Goal: Information Seeking & Learning: Find contact information

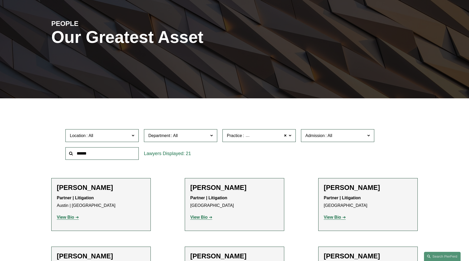
scroll to position [30, 0]
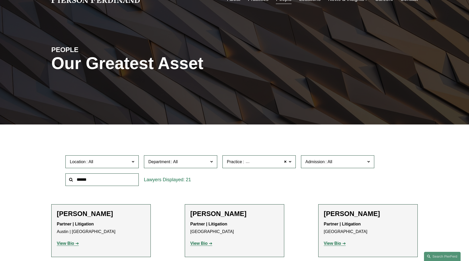
click at [134, 161] on span at bounding box center [133, 161] width 3 height 7
click at [0, 0] on link "[GEOGRAPHIC_DATA]" at bounding box center [0, 0] width 0 height 0
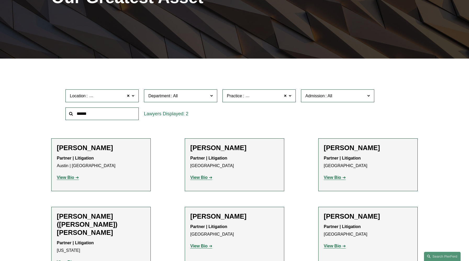
scroll to position [102, 0]
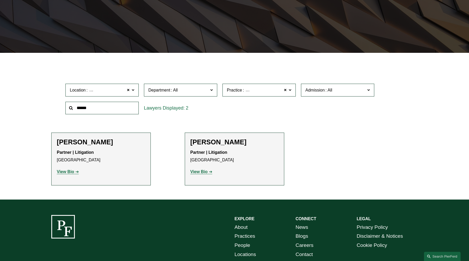
click at [291, 91] on label "Practice Intellectual Property Litigation" at bounding box center [258, 90] width 73 height 13
click at [0, 0] on link "All" at bounding box center [0, 0] width 0 height 0
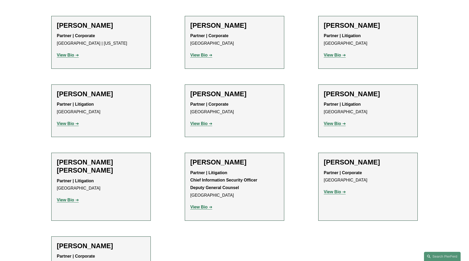
scroll to position [318, 0]
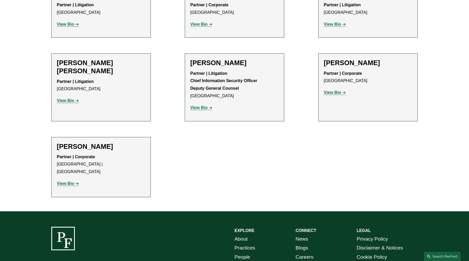
click at [199, 108] on strong "View Bio" at bounding box center [198, 107] width 17 height 4
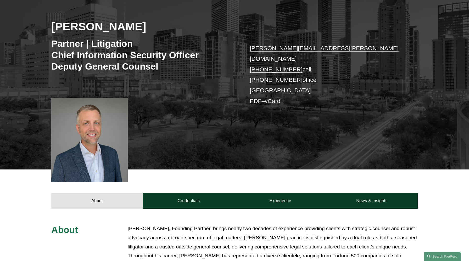
scroll to position [102, 0]
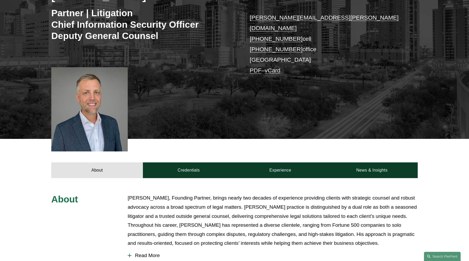
click at [88, 102] on div at bounding box center [89, 109] width 76 height 84
click at [93, 106] on div at bounding box center [89, 109] width 76 height 84
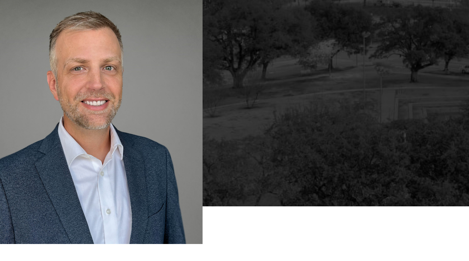
drag, startPoint x: 93, startPoint y: 107, endPoint x: 122, endPoint y: 119, distance: 32.0
click at [122, 119] on div at bounding box center [89, 109] width 76 height 84
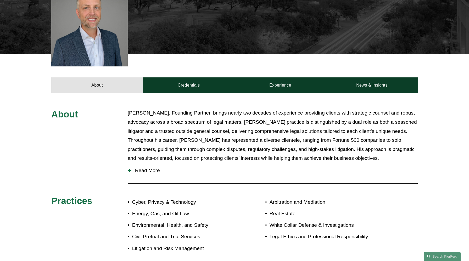
scroll to position [104, 0]
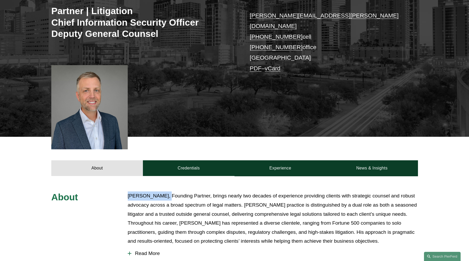
drag, startPoint x: 165, startPoint y: 188, endPoint x: 123, endPoint y: 187, distance: 42.7
click at [123, 192] on div "About Landon Speights, Founding Partner, brings nearly two decades of experienc…" at bounding box center [234, 267] width 469 height 150
copy p "Landon Speights"
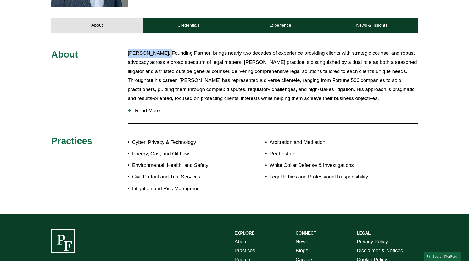
scroll to position [246, 0]
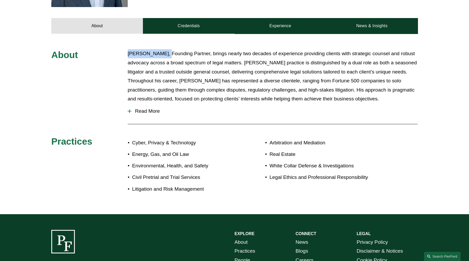
click at [143, 108] on span "Read More" at bounding box center [274, 111] width 286 height 6
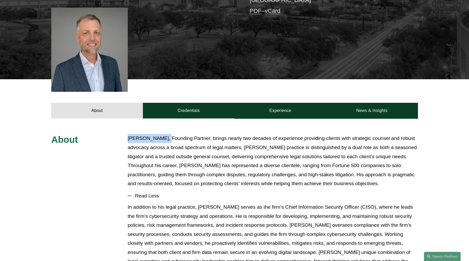
scroll to position [160, 0]
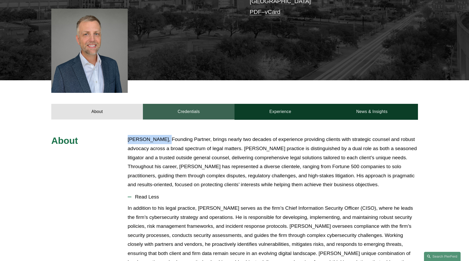
click at [183, 104] on link "Credentials" at bounding box center [189, 112] width 92 height 16
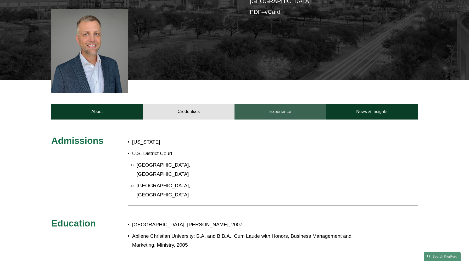
click at [275, 106] on link "Experience" at bounding box center [281, 112] width 92 height 16
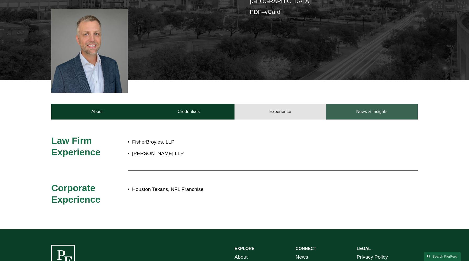
click at [375, 106] on link "News & Insights" at bounding box center [372, 112] width 92 height 16
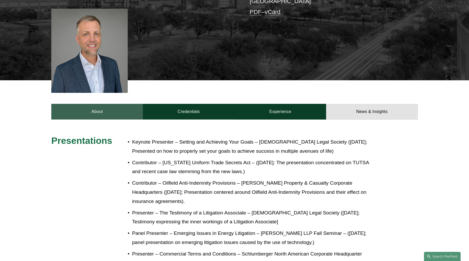
click at [95, 104] on link "About" at bounding box center [97, 112] width 92 height 16
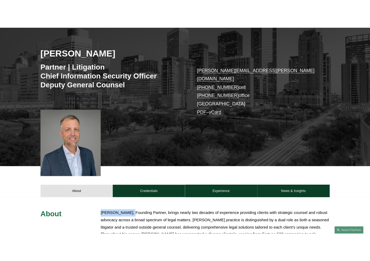
scroll to position [53, 0]
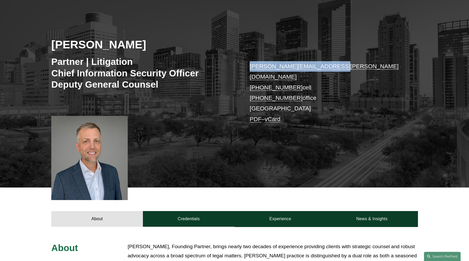
drag, startPoint x: 332, startPoint y: 67, endPoint x: 244, endPoint y: 66, distance: 88.0
click at [244, 66] on div "Landon Speights Partner | Litigation Chief Information Security Officer Deputy …" at bounding box center [234, 96] width 469 height 181
copy link "landon.speights@pierferd.com"
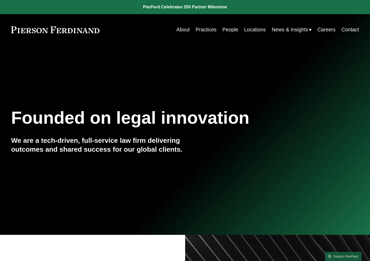
click at [255, 29] on link "Locations" at bounding box center [255, 30] width 22 height 10
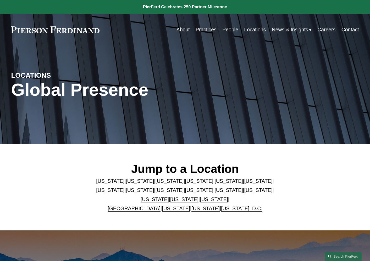
click at [229, 31] on link "People" at bounding box center [230, 30] width 16 height 10
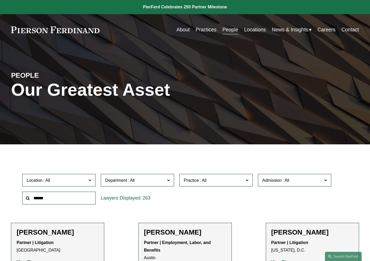
click at [88, 181] on label "Location" at bounding box center [58, 180] width 73 height 13
click at [0, 0] on link "[GEOGRAPHIC_DATA]" at bounding box center [0, 0] width 0 height 0
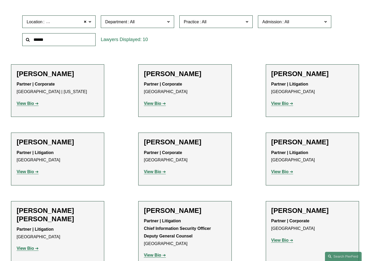
scroll to position [251, 0]
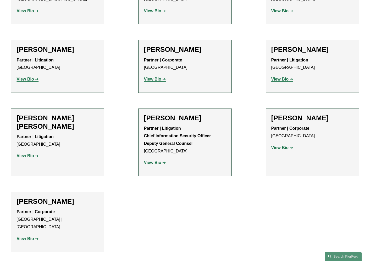
click at [68, 120] on h2 "[PERSON_NAME] [PERSON_NAME]" at bounding box center [57, 122] width 82 height 16
click at [30, 154] on strong "View Bio" at bounding box center [24, 156] width 17 height 4
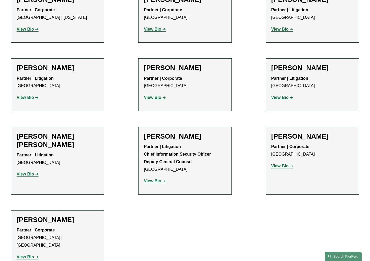
scroll to position [241, 0]
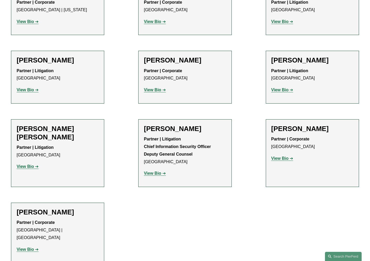
drag, startPoint x: 75, startPoint y: 212, endPoint x: 18, endPoint y: 210, distance: 57.4
click at [18, 210] on h2 "Andrew Webster" at bounding box center [57, 212] width 82 height 8
copy h2 "Andrew Webster"
drag, startPoint x: 202, startPoint y: 128, endPoint x: 171, endPoint y: 128, distance: 30.1
click at [171, 128] on h2 "Landon Speights" at bounding box center [185, 129] width 82 height 8
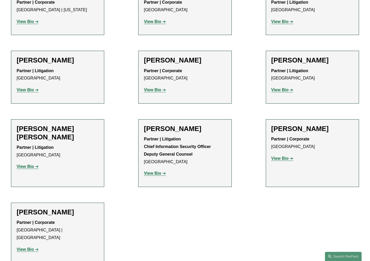
copy h2 "Speights"
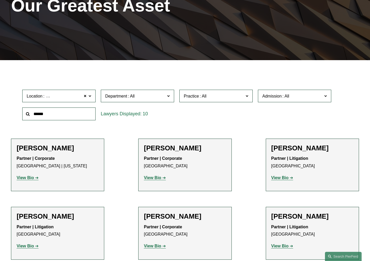
scroll to position [169, 0]
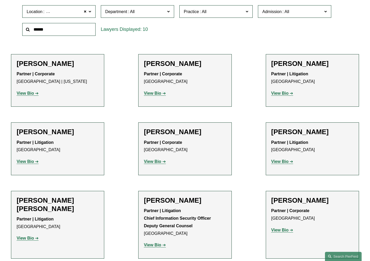
drag, startPoint x: 70, startPoint y: 67, endPoint x: 10, endPoint y: 67, distance: 60.2
click at [10, 67] on ul "Filter Location Houston Houston All Atlanta Austin Bellevue Boston Charlotte Ch…" at bounding box center [185, 161] width 370 height 348
copy h2 "Priscilla Arthus"
click at [91, 84] on p "Partner | Corporate Houston | New York" at bounding box center [57, 77] width 82 height 15
drag, startPoint x: 323, startPoint y: 131, endPoint x: 264, endPoint y: 131, distance: 58.6
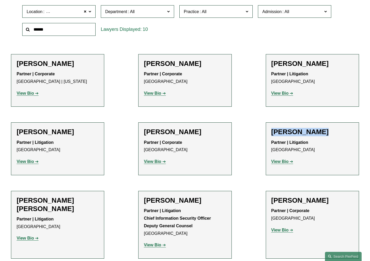
click at [264, 131] on ul "Filter Location Houston Houston All Atlanta Austin Bellevue Boston Charlotte Ch…" at bounding box center [185, 161] width 370 height 348
copy h2 "Andrea L. Kim"
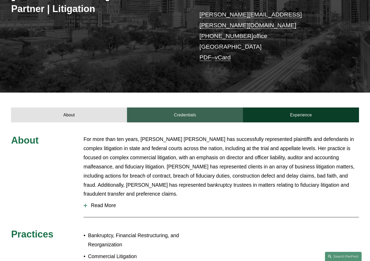
scroll to position [114, 0]
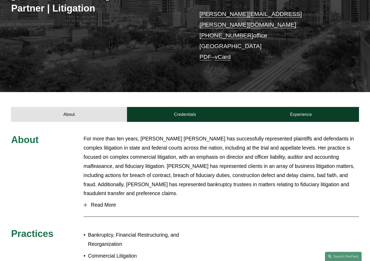
click at [107, 202] on span "Read More" at bounding box center [223, 205] width 272 height 6
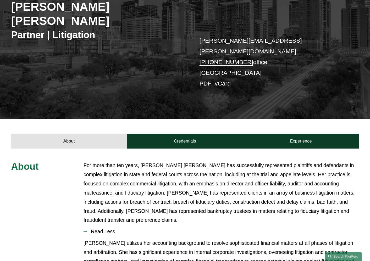
scroll to position [46, 0]
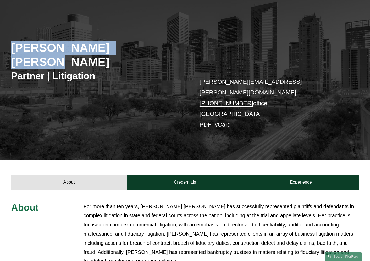
drag, startPoint x: 146, startPoint y: 48, endPoint x: 13, endPoint y: 48, distance: 133.2
click at [13, 48] on h2 "[PERSON_NAME] [PERSON_NAME]" at bounding box center [98, 55] width 174 height 29
copy h2 "[PERSON_NAME] [PERSON_NAME]"
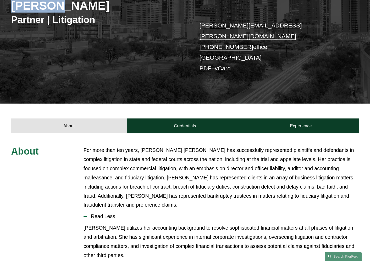
scroll to position [201, 0]
